Goal: Subscribe to service/newsletter

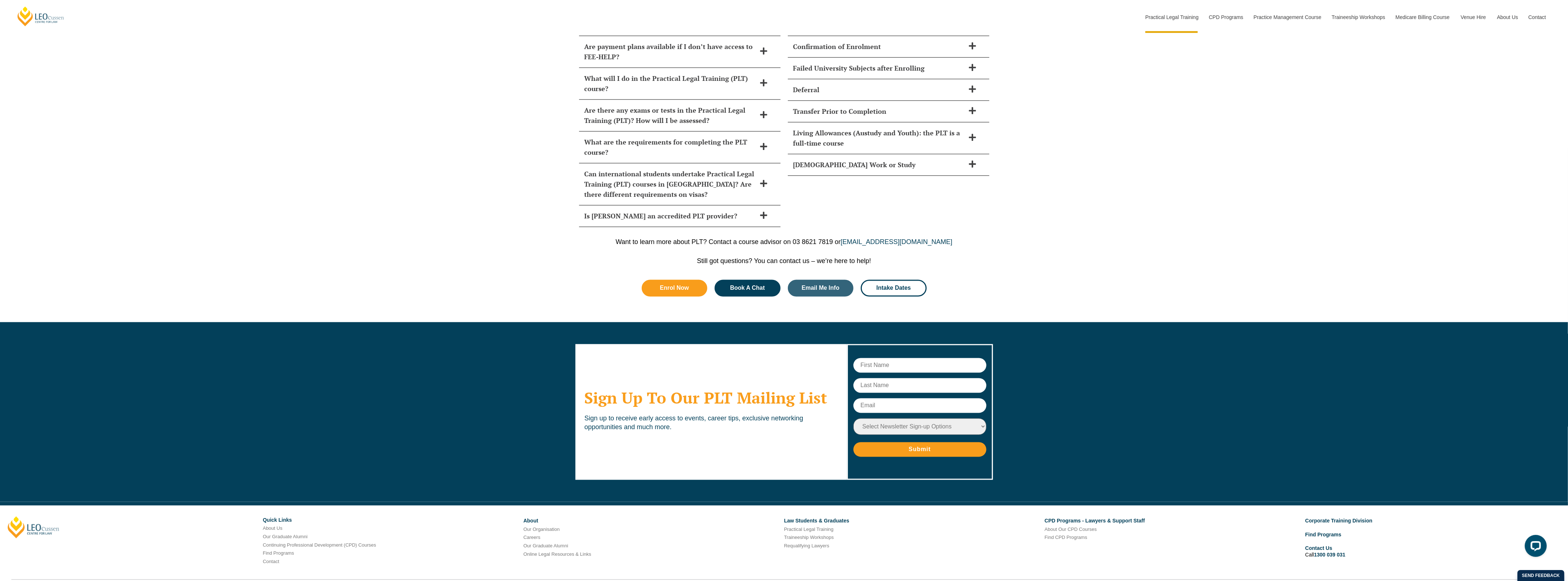
scroll to position [3411, 0]
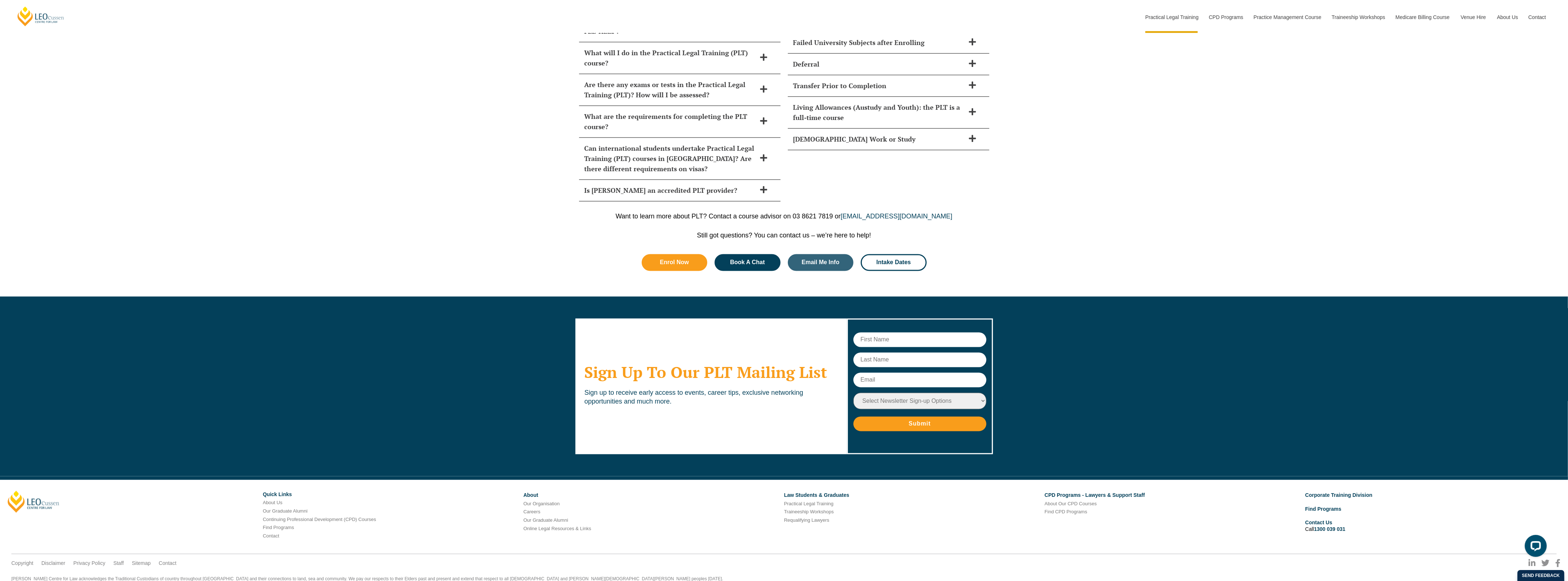
click at [724, 363] on h2 "Sign Up To Our PLT Mailing List" at bounding box center [711, 372] width 253 height 18
click at [784, 318] on div "Sign Up To Our PLT Mailing List Sign up to receive early access to events, care…" at bounding box center [712, 386] width 272 height 136
